Goal: Check status: Check status

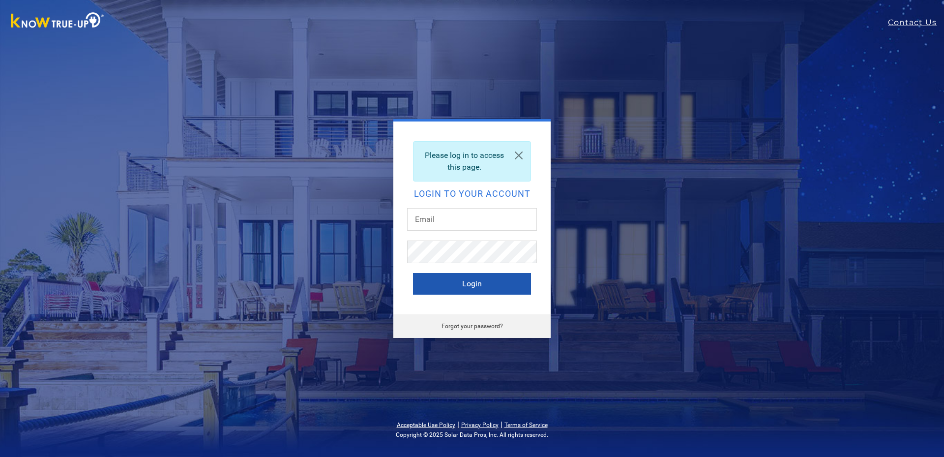
type input "[EMAIL_ADDRESS][DOMAIN_NAME]"
click at [468, 283] on button "Login" at bounding box center [472, 284] width 118 height 22
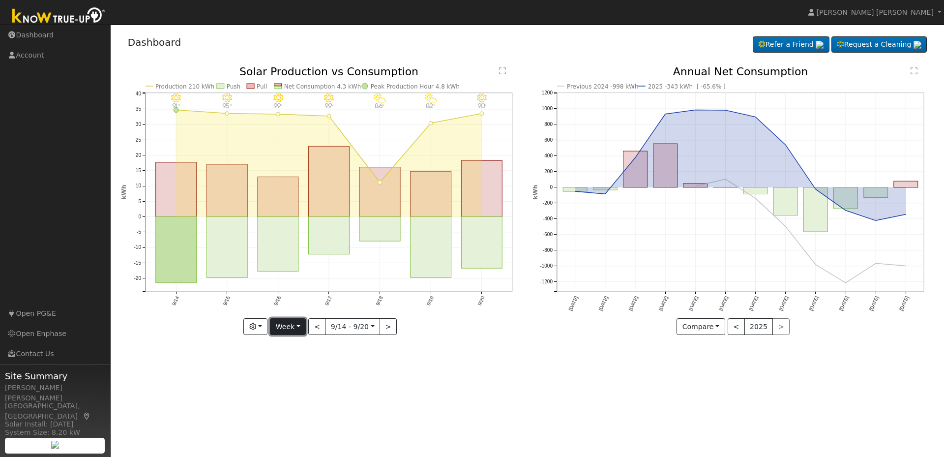
click at [306, 326] on button "Week" at bounding box center [288, 326] width 36 height 17
click at [292, 376] on link "Month" at bounding box center [304, 375] width 68 height 14
type input "[DATE]"
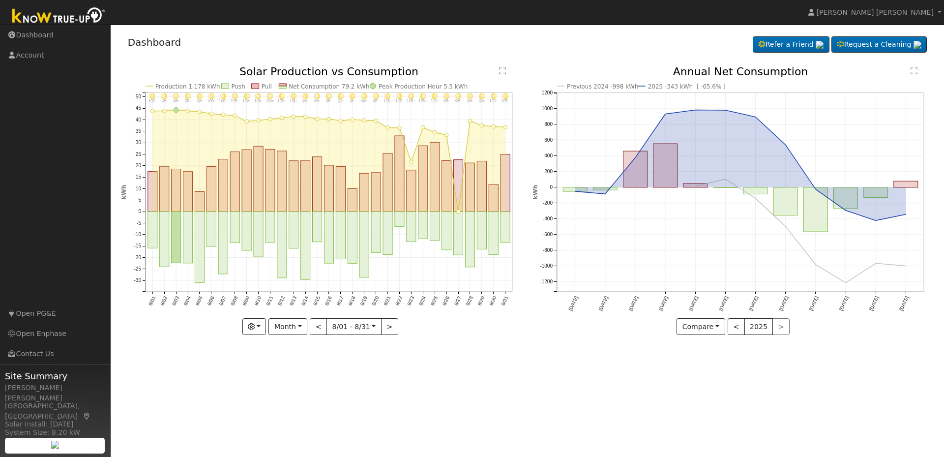
click at [263, 334] on div "8/31 - Clear 103° 8/30 - Clear 100° 8/29 - Clear 96° 8/28 - Clear 96° 8/27 - Cl…" at bounding box center [321, 200] width 401 height 269
click at [261, 326] on button "button" at bounding box center [254, 326] width 24 height 17
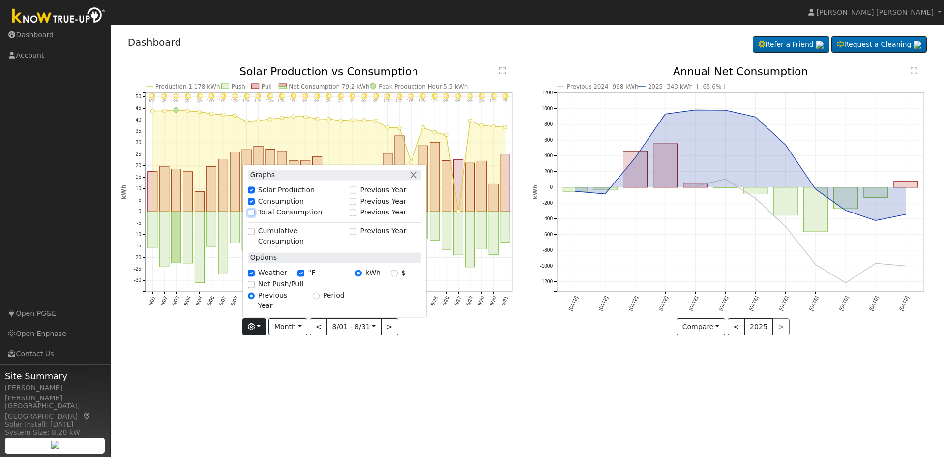
click at [255, 216] on input "Total Consumption" at bounding box center [251, 212] width 7 height 7
checkbox input "true"
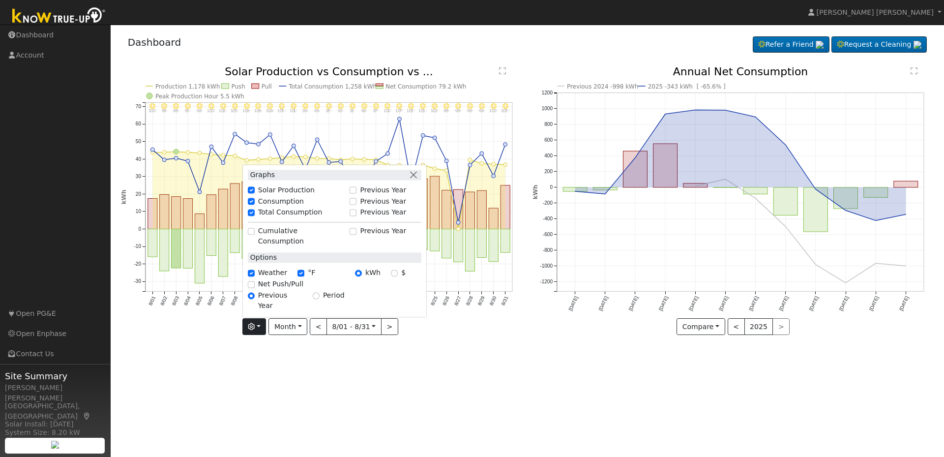
click at [472, 345] on div "8/31 - Clear 103° 8/30 - Clear 100° 8/29 - Clear 96° 8/28 - Clear 96° 8/27 - Cl…" at bounding box center [322, 207] width 412 height 283
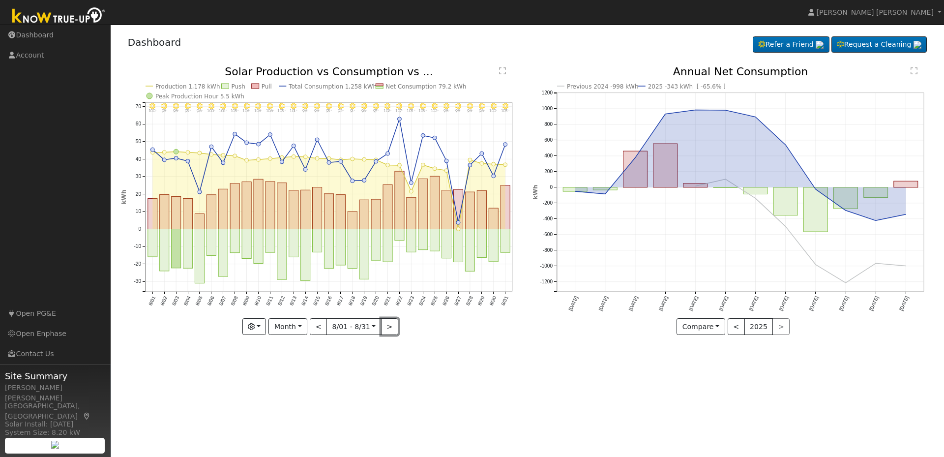
click at [389, 331] on button ">" at bounding box center [389, 326] width 17 height 17
type input "[DATE]"
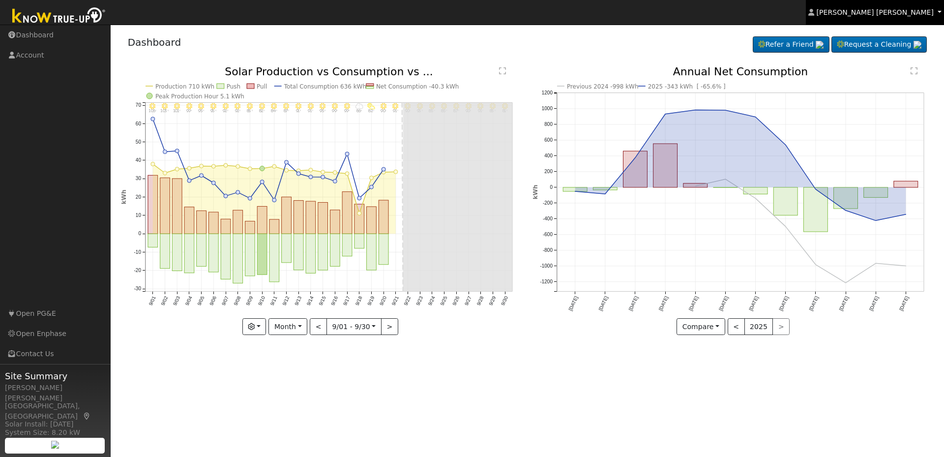
click at [914, 12] on span "[PERSON_NAME] [PERSON_NAME]" at bounding box center [875, 12] width 117 height 8
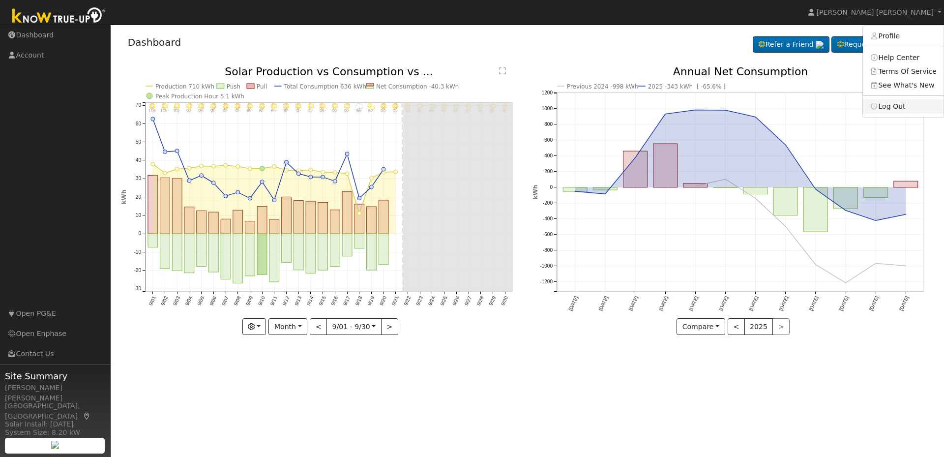
click at [879, 108] on icon at bounding box center [874, 106] width 9 height 7
